Goal: Navigation & Orientation: Find specific page/section

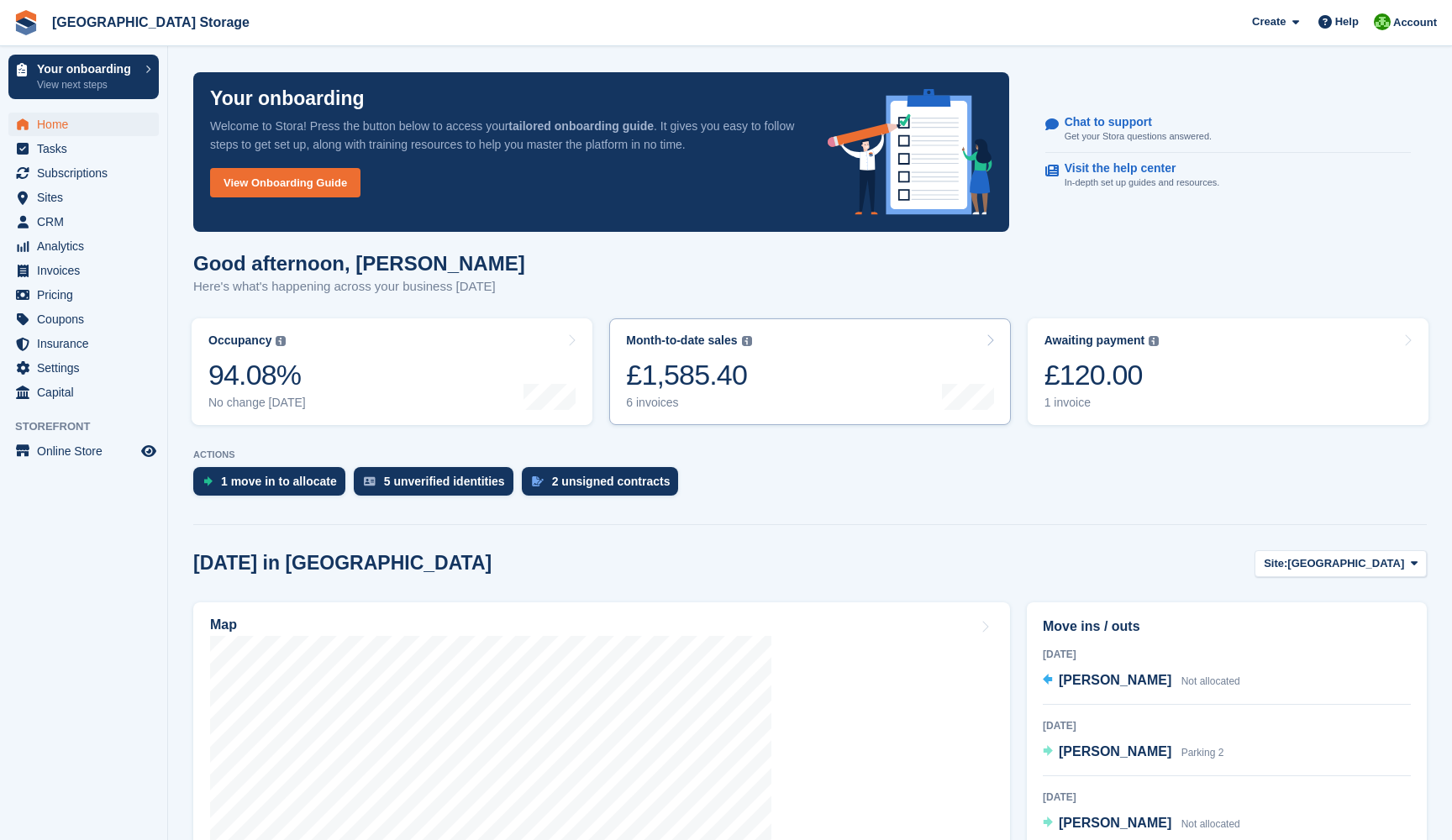
click at [628, 399] on div "6 invoices" at bounding box center [689, 402] width 125 height 14
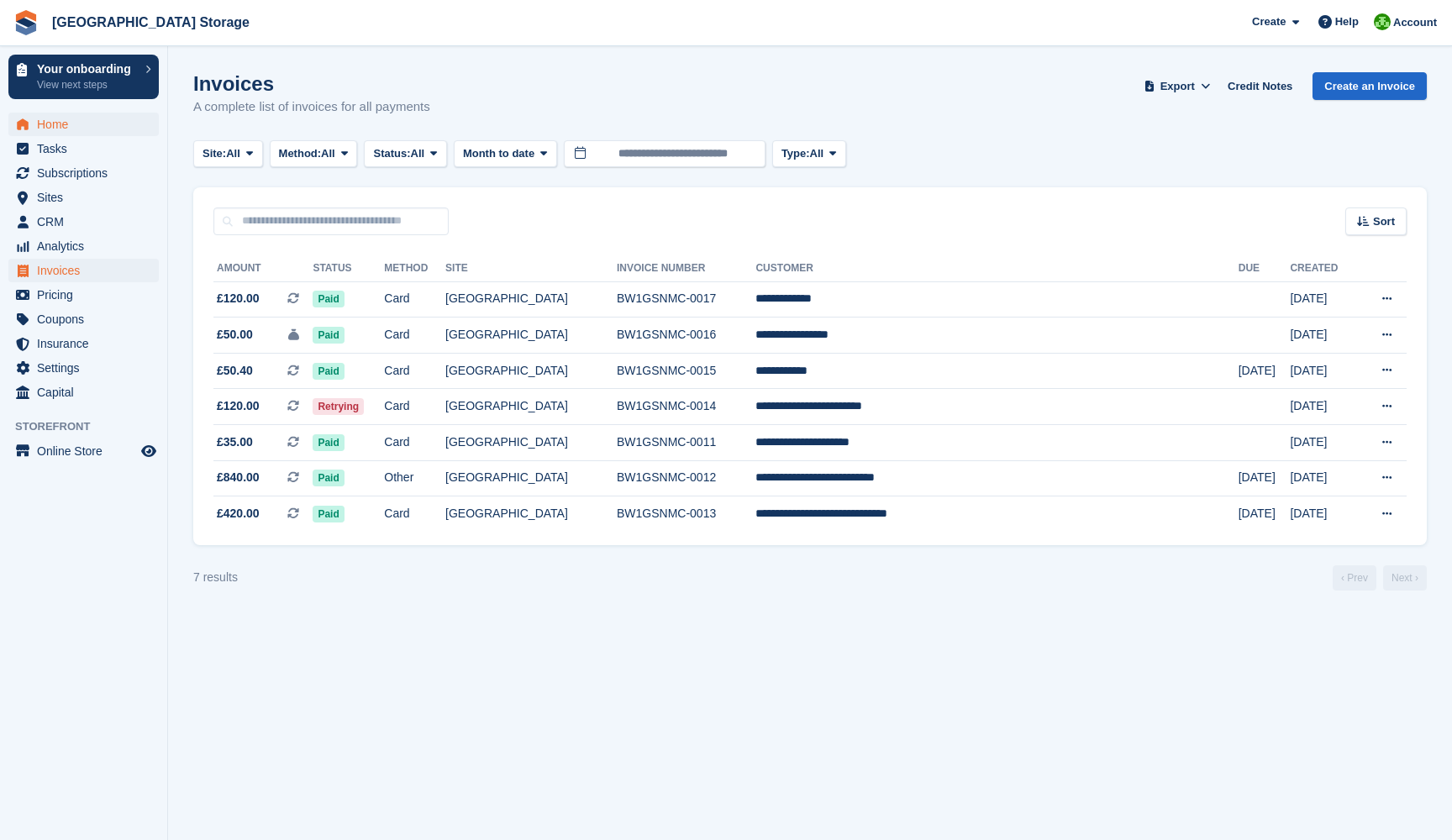
click at [63, 124] on span "Home" at bounding box center [88, 123] width 101 height 23
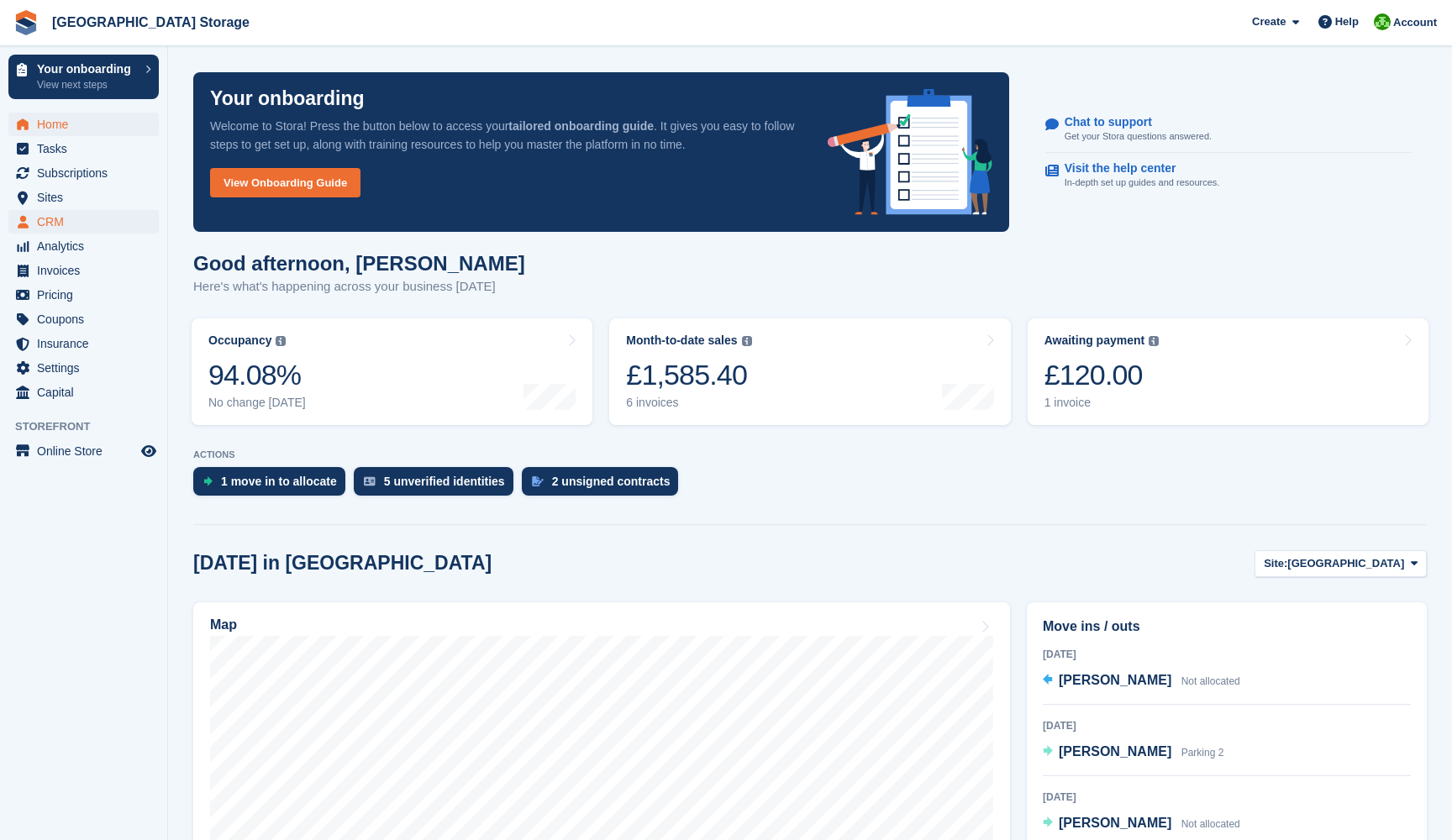
click at [57, 221] on span "CRM" at bounding box center [88, 221] width 101 height 23
